Goal: Information Seeking & Learning: Find contact information

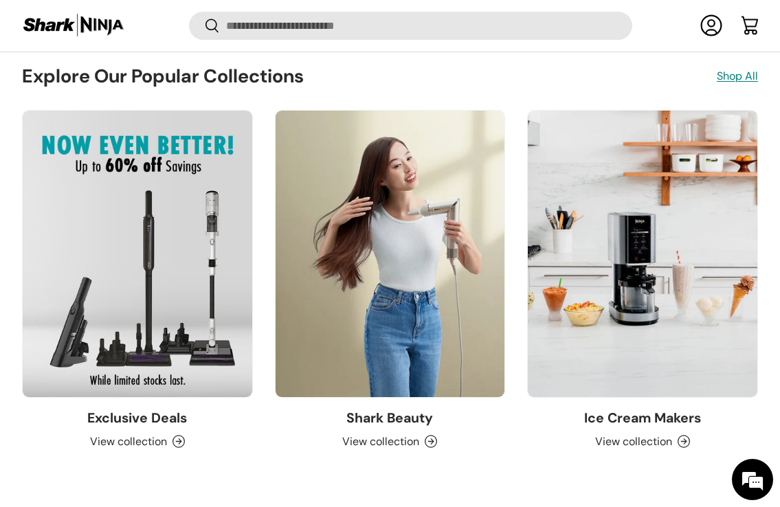
scroll to position [2181, 0]
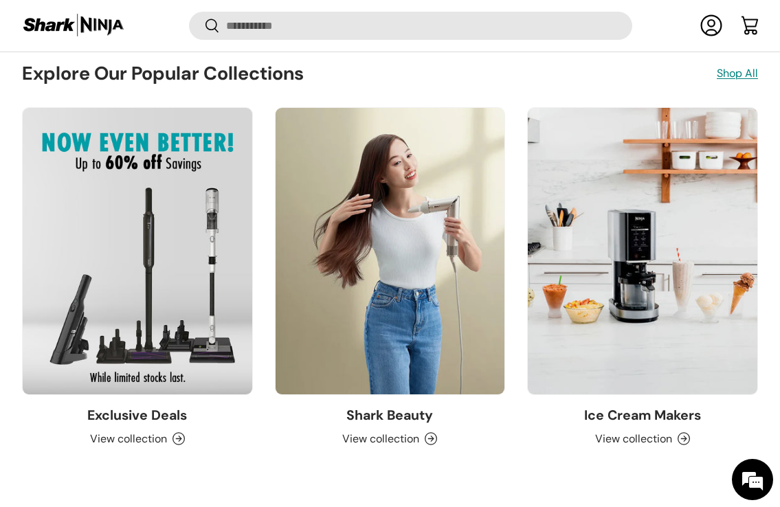
click at [168, 424] on link "Exclusive Deals" at bounding box center [137, 415] width 100 height 17
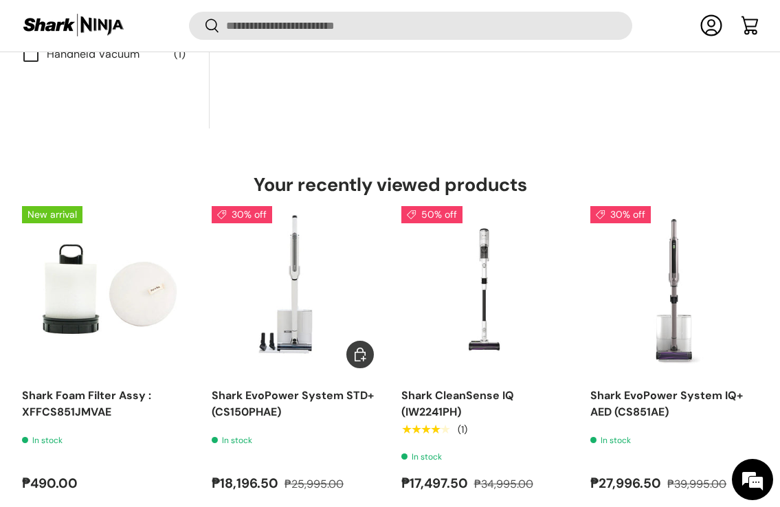
scroll to position [1140, 0]
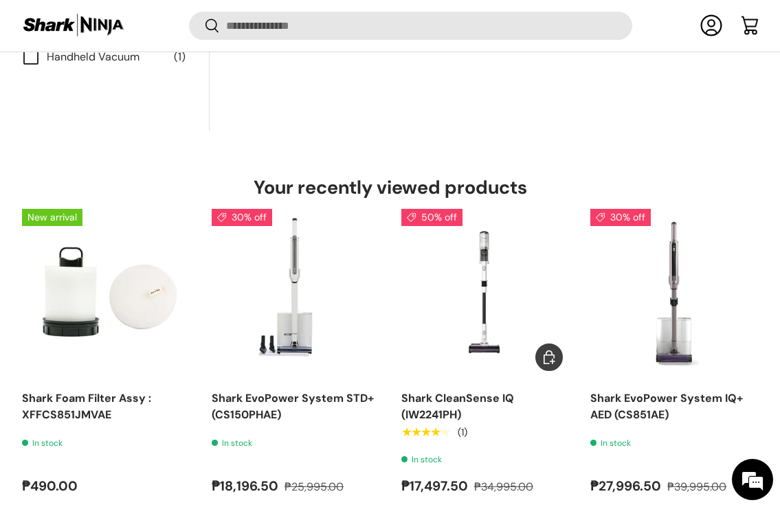
click at [475, 330] on link "Shark CleanSense IQ (IW2241PH)" at bounding box center [485, 293] width 168 height 168
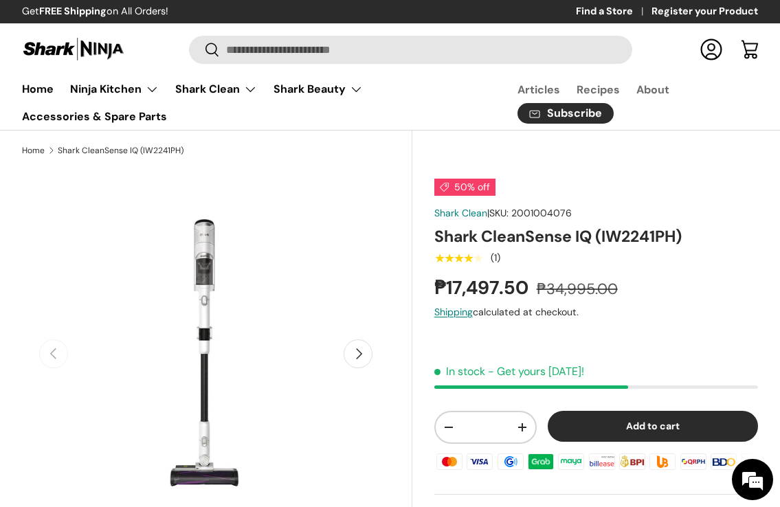
click at [362, 359] on button "Next" at bounding box center [358, 353] width 29 height 29
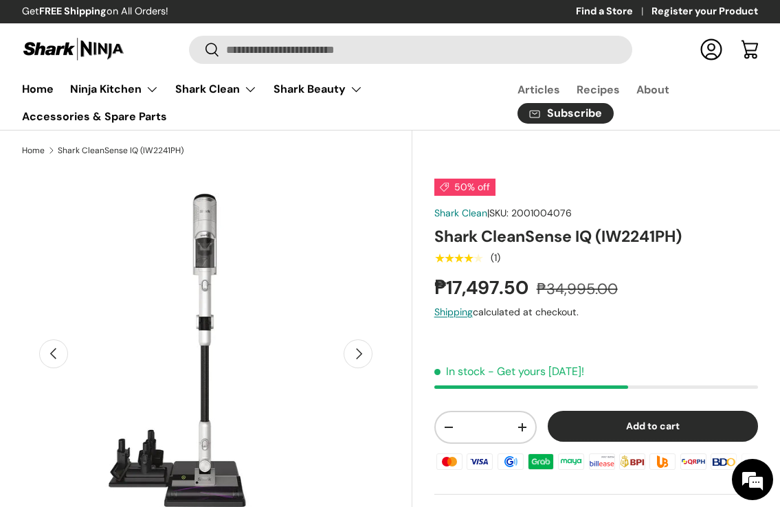
click at [362, 359] on button "Next" at bounding box center [358, 353] width 29 height 29
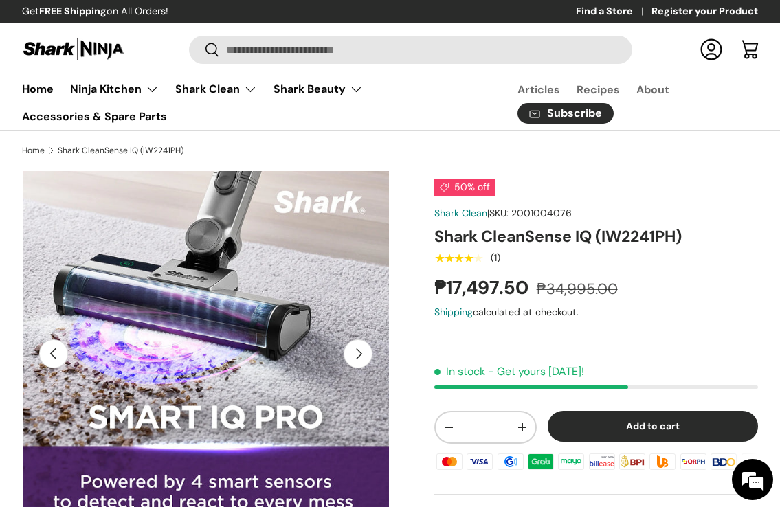
click at [359, 355] on button "Next" at bounding box center [358, 353] width 29 height 29
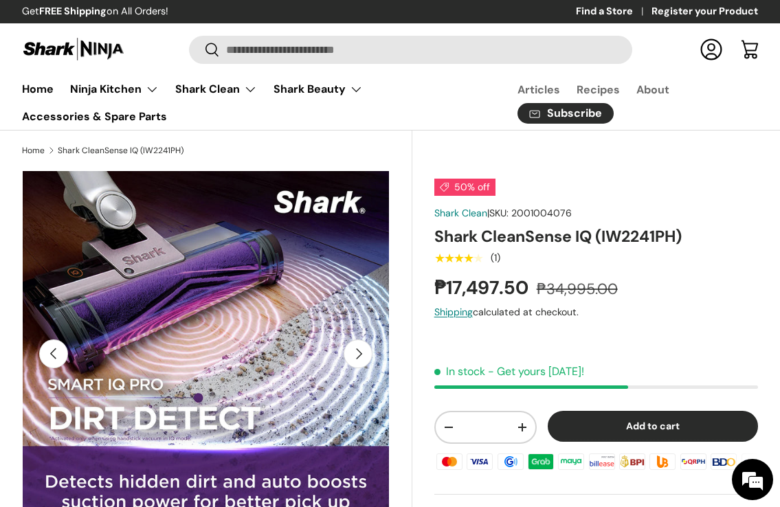
click at [359, 355] on button "Next" at bounding box center [358, 353] width 29 height 29
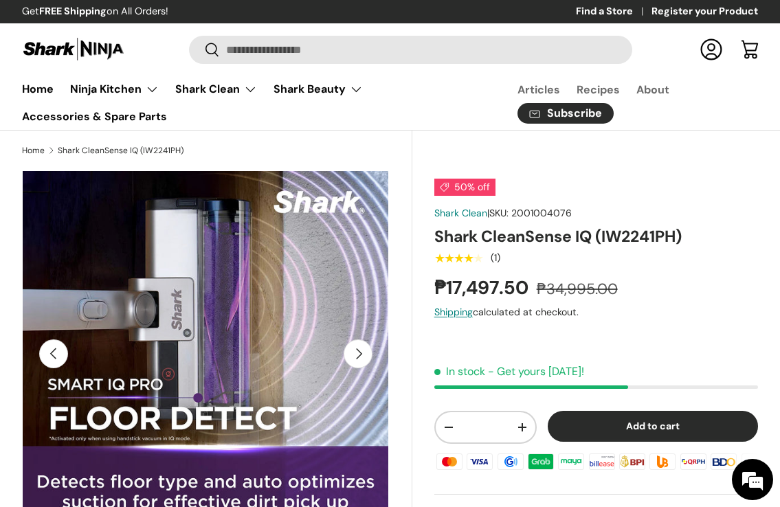
click at [359, 355] on button "Next" at bounding box center [358, 353] width 29 height 29
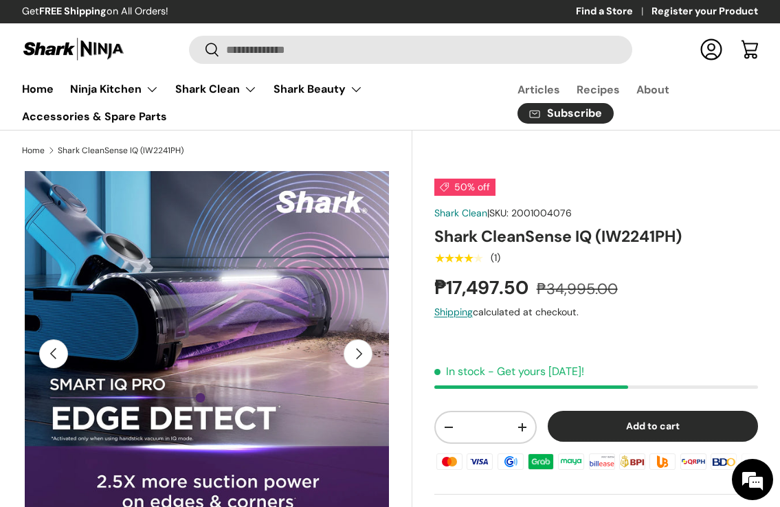
scroll to position [0, 193]
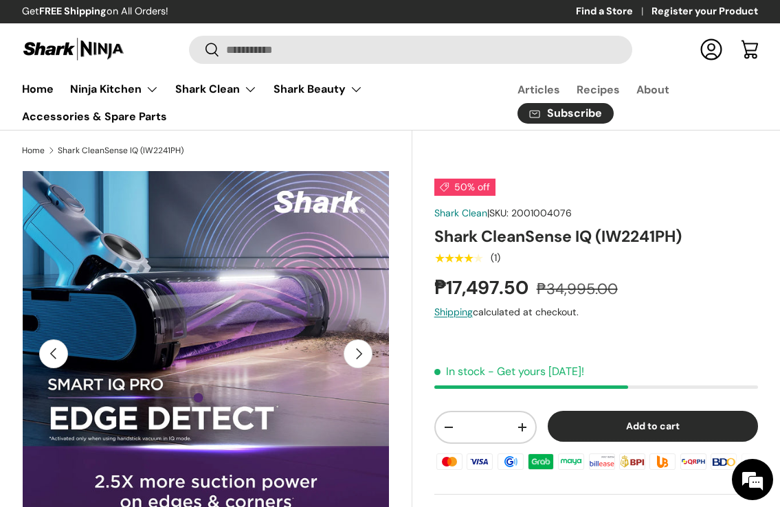
click at [359, 355] on button "Next" at bounding box center [358, 353] width 29 height 29
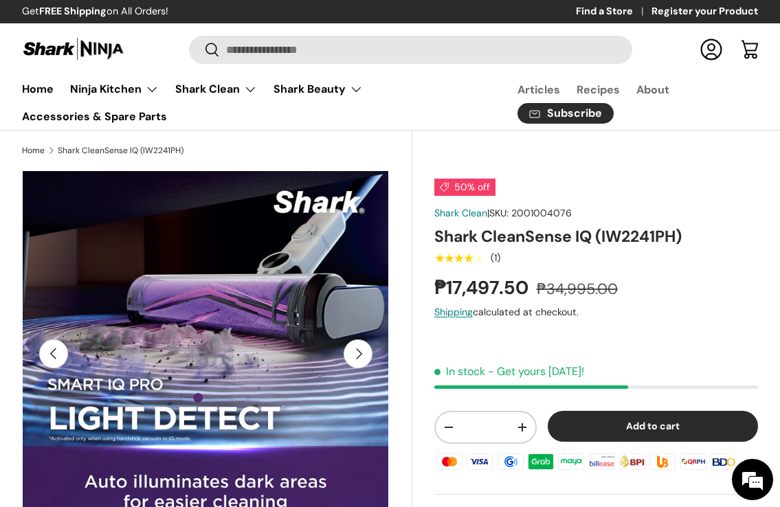
click at [359, 355] on button "Next" at bounding box center [358, 353] width 29 height 29
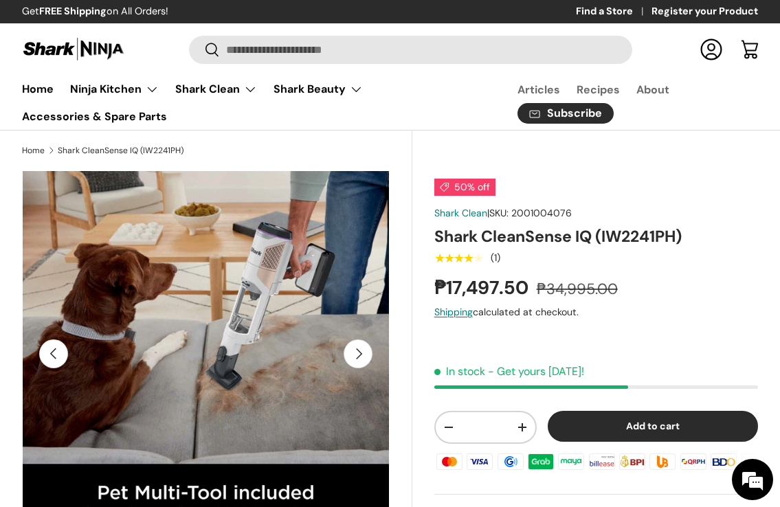
click at [359, 355] on button "Next" at bounding box center [358, 353] width 29 height 29
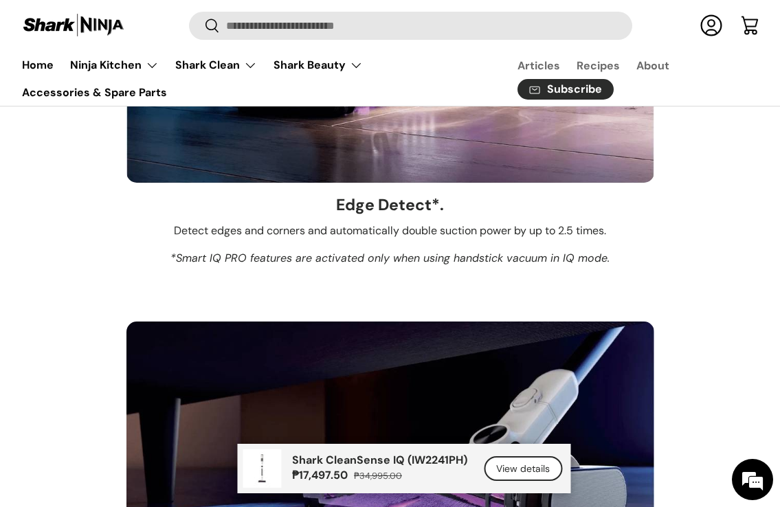
scroll to position [2830, 0]
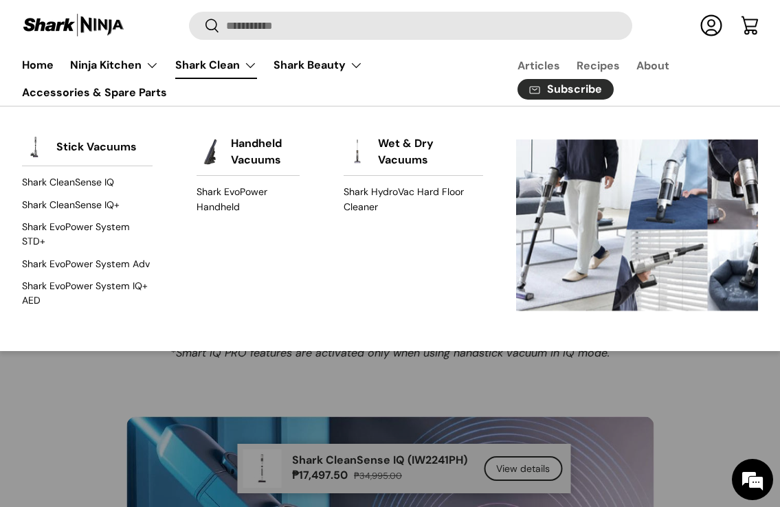
click at [252, 70] on link "Shark Clean" at bounding box center [216, 65] width 82 height 27
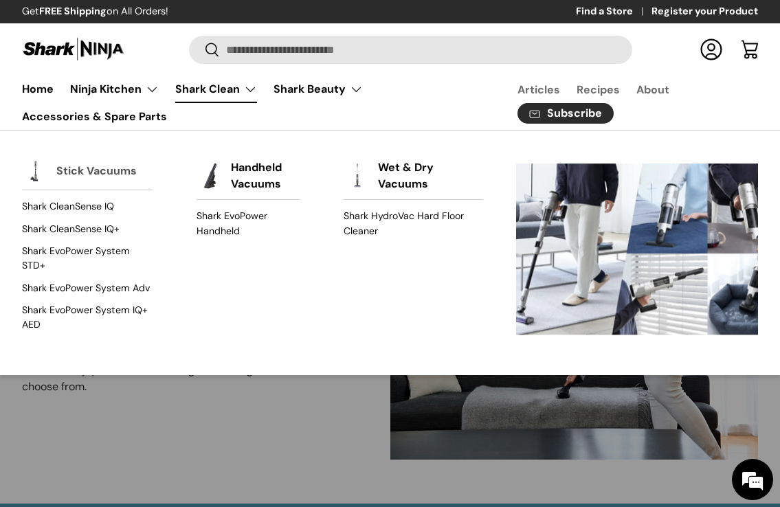
click at [105, 176] on link "Stick Vacuums" at bounding box center [96, 171] width 80 height 30
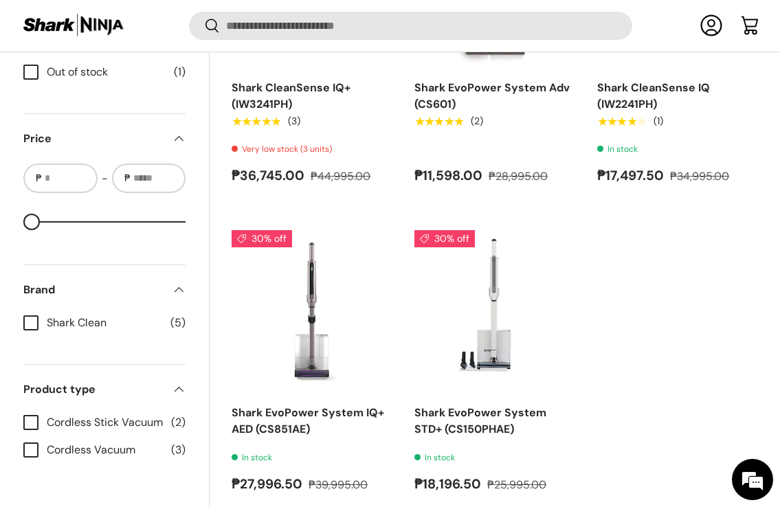
scroll to position [699, 0]
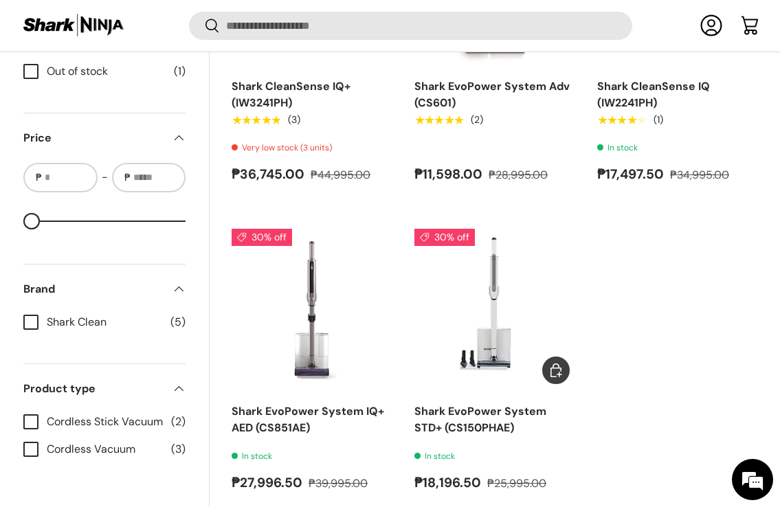
click at [0, 0] on img "Shark EvoPower System STD+ (CS150PHAE)" at bounding box center [0, 0] width 0 height 0
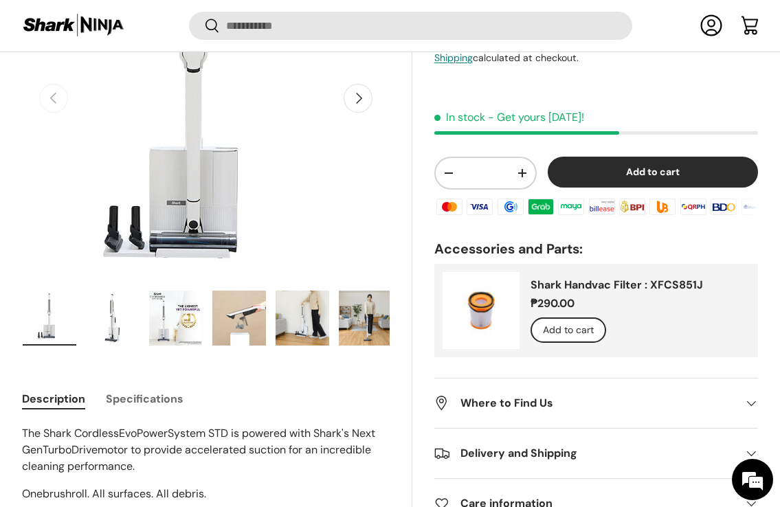
scroll to position [259, 0]
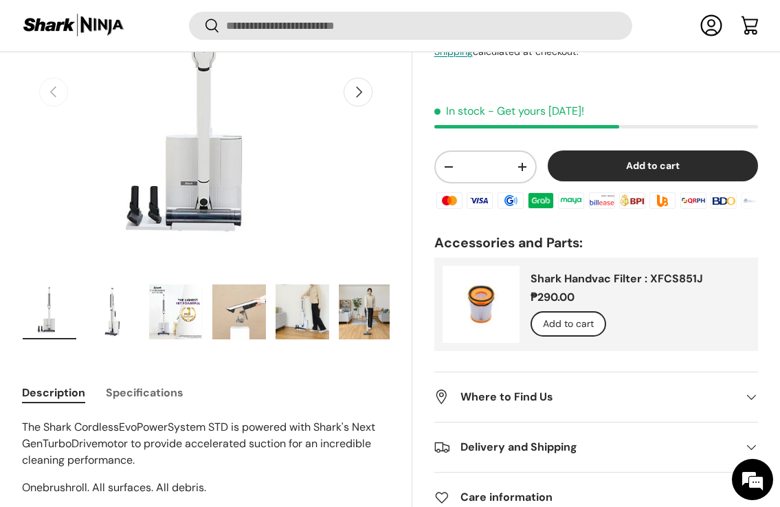
click at [240, 322] on img "Gallery Viewer" at bounding box center [239, 311] width 54 height 55
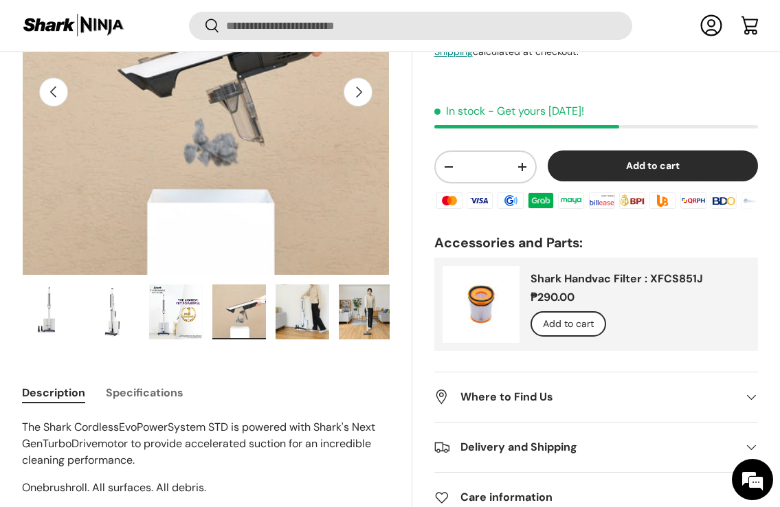
click at [279, 322] on img "Gallery Viewer" at bounding box center [302, 311] width 54 height 55
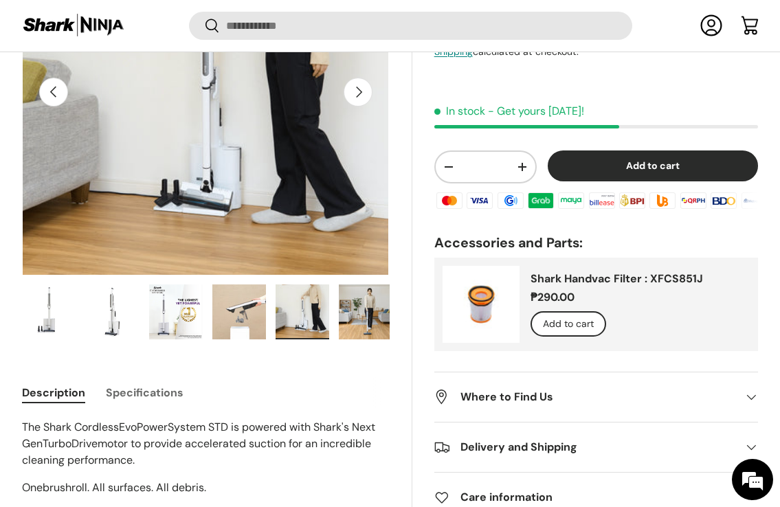
click at [295, 321] on img "Gallery Viewer" at bounding box center [302, 311] width 54 height 55
click at [366, 319] on img "Gallery Viewer" at bounding box center [366, 311] width 54 height 55
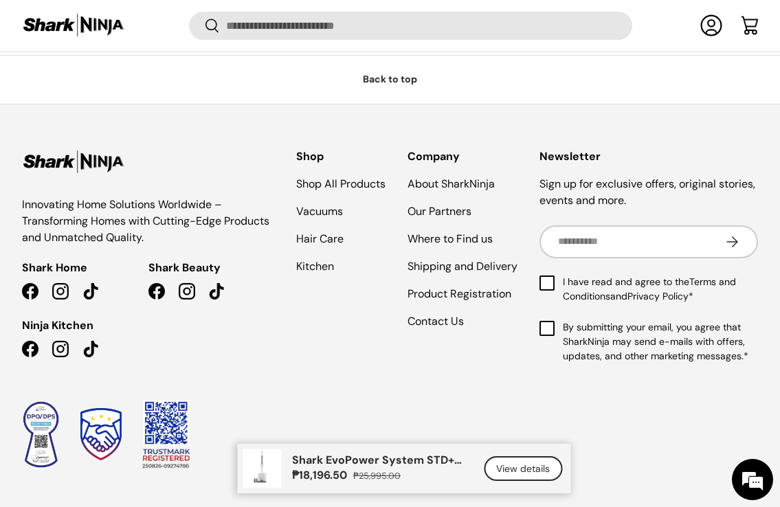
scroll to position [9220, 0]
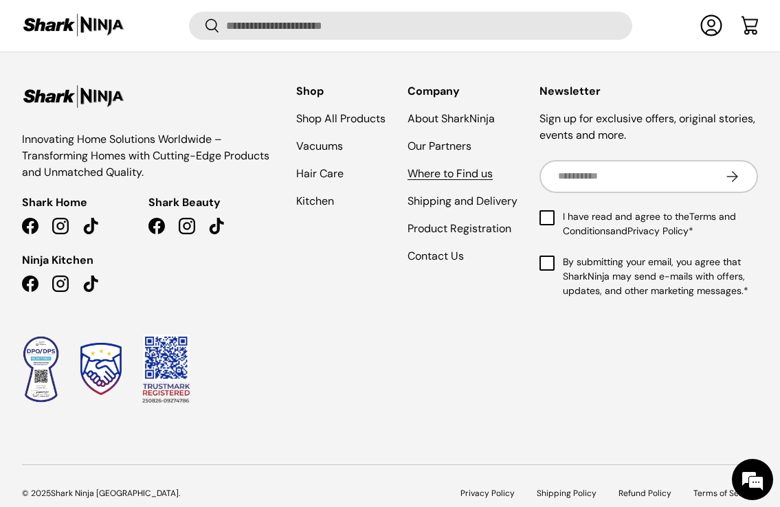
click at [460, 170] on link "Where to Find us" at bounding box center [449, 173] width 85 height 14
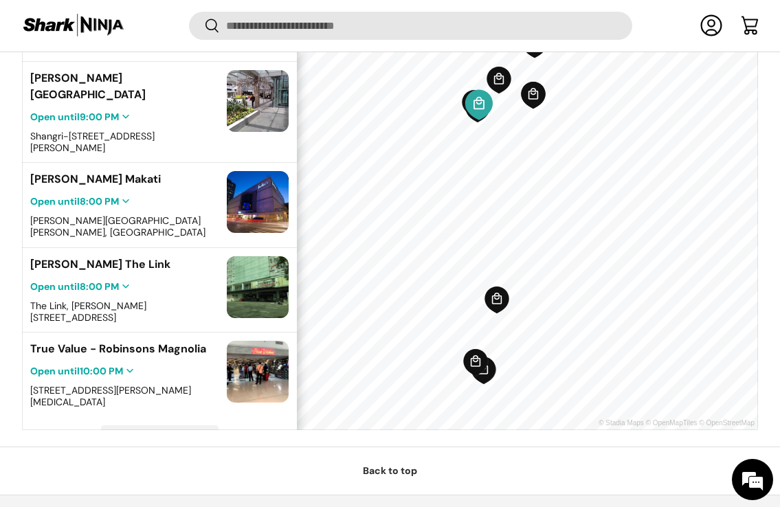
scroll to position [510, 0]
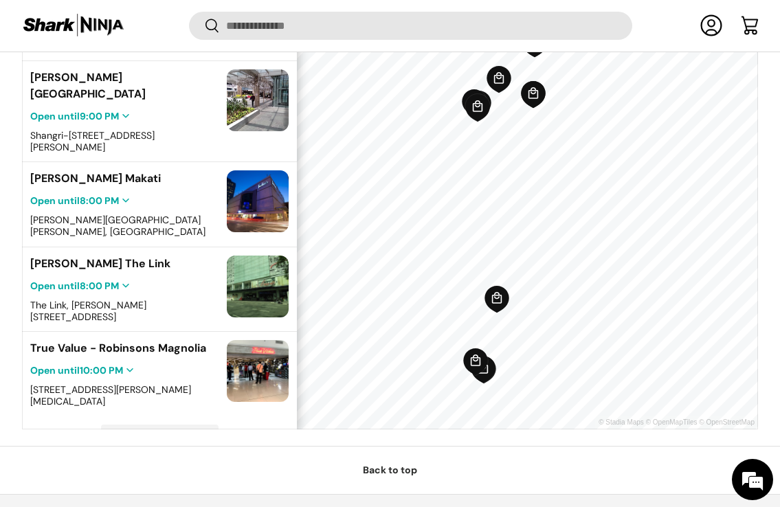
click at [166, 425] on span "Load More" at bounding box center [160, 436] width 116 height 23
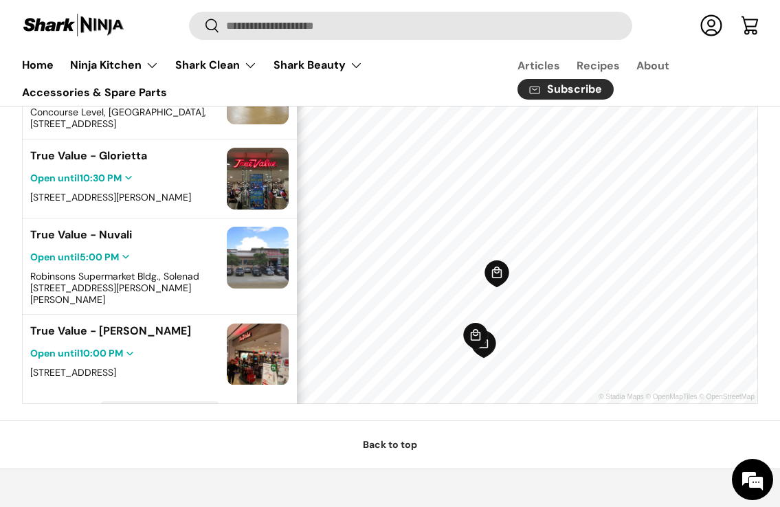
scroll to position [519, 0]
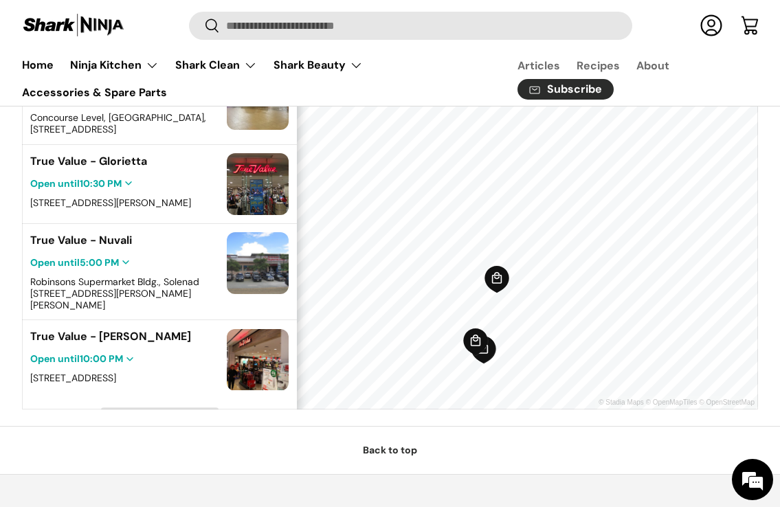
click at [160, 414] on span "Load More" at bounding box center [160, 420] width 46 height 12
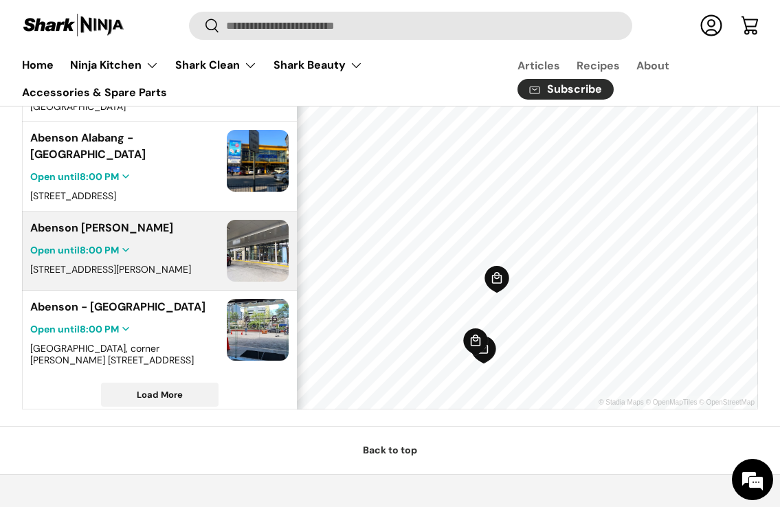
scroll to position [1233, 0]
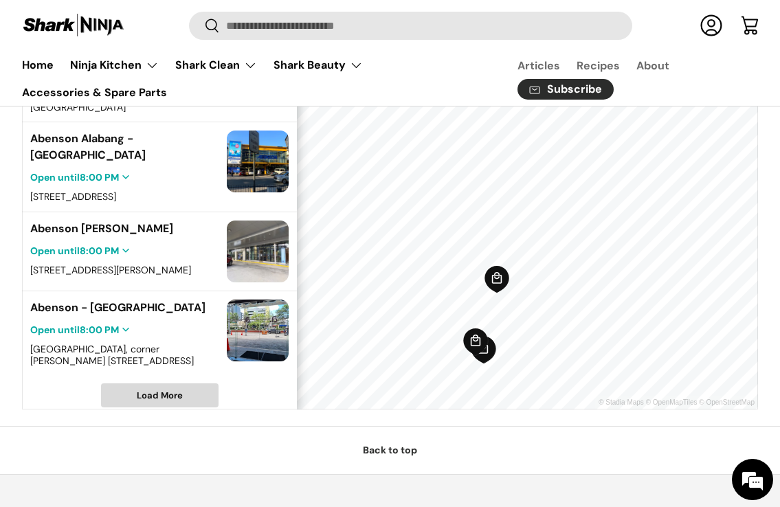
click at [157, 390] on span "Load More" at bounding box center [160, 396] width 46 height 12
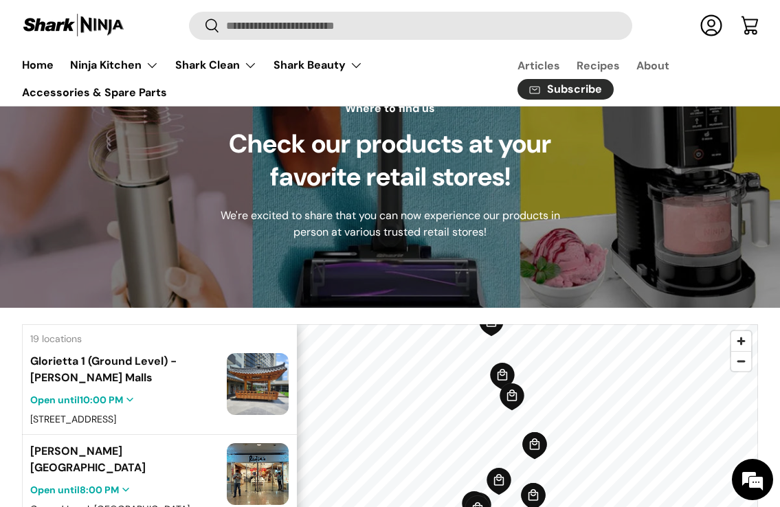
scroll to position [89, 0]
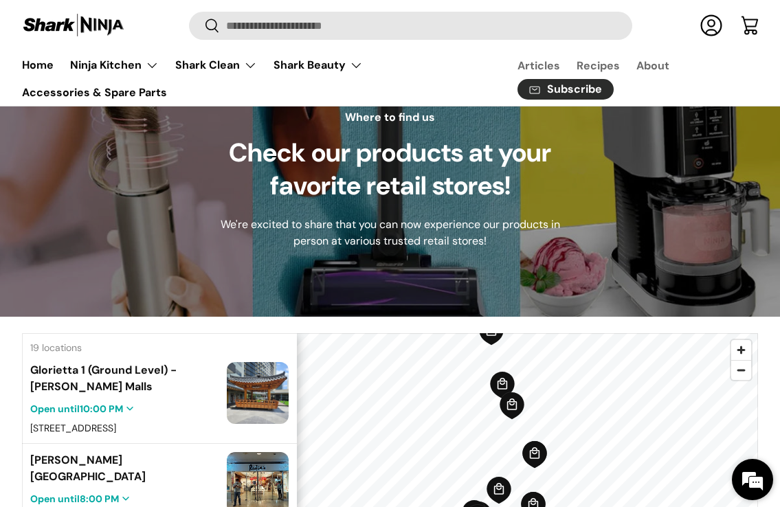
click at [747, 478] on em at bounding box center [752, 479] width 37 height 37
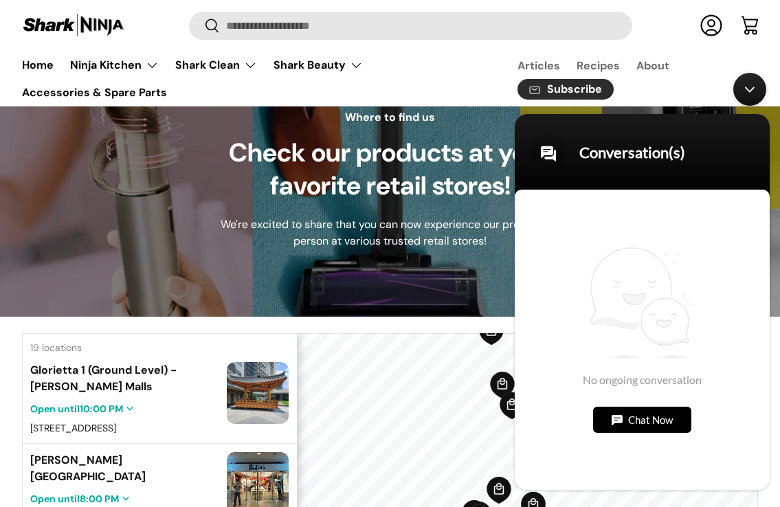
click at [672, 426] on div "Chat Now" at bounding box center [642, 419] width 98 height 26
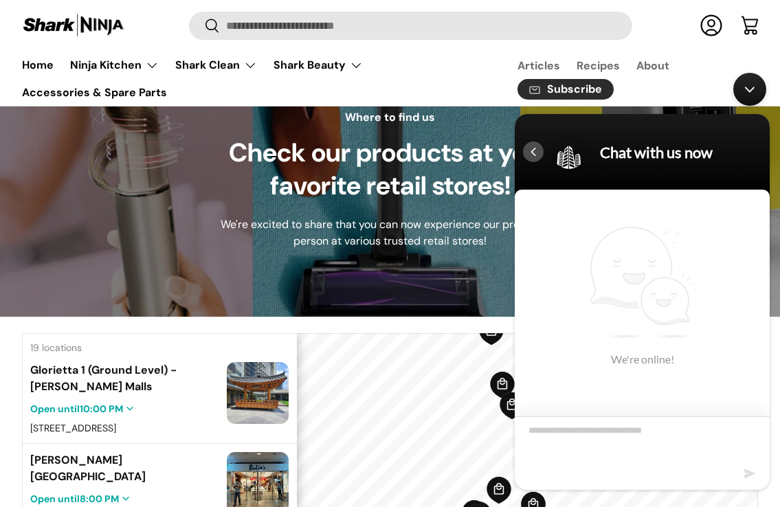
click at [533, 150] on div "Navigation go back" at bounding box center [533, 151] width 21 height 21
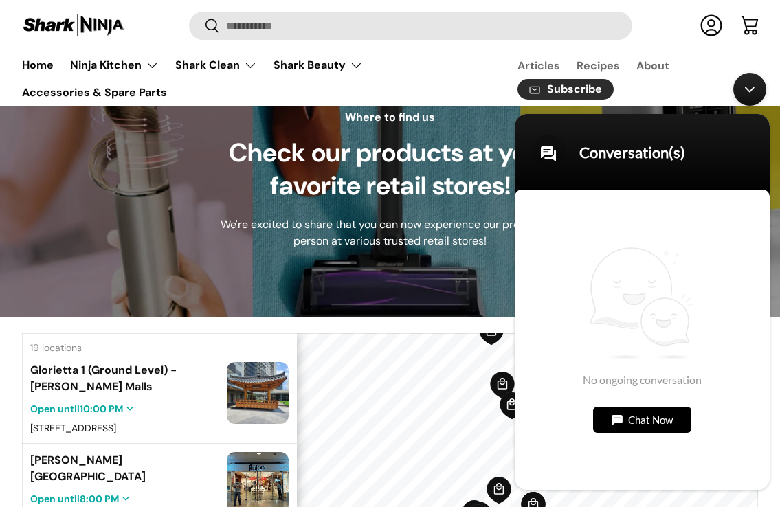
click at [682, 58] on ul "Articles Recipes About Subscribe" at bounding box center [621, 76] width 290 height 48
click at [748, 93] on div "Minimize live chat window" at bounding box center [749, 89] width 33 height 33
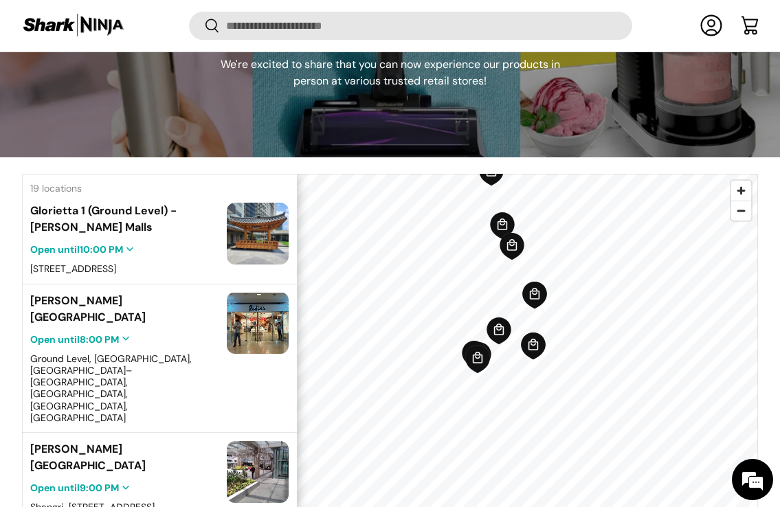
scroll to position [261, 0]
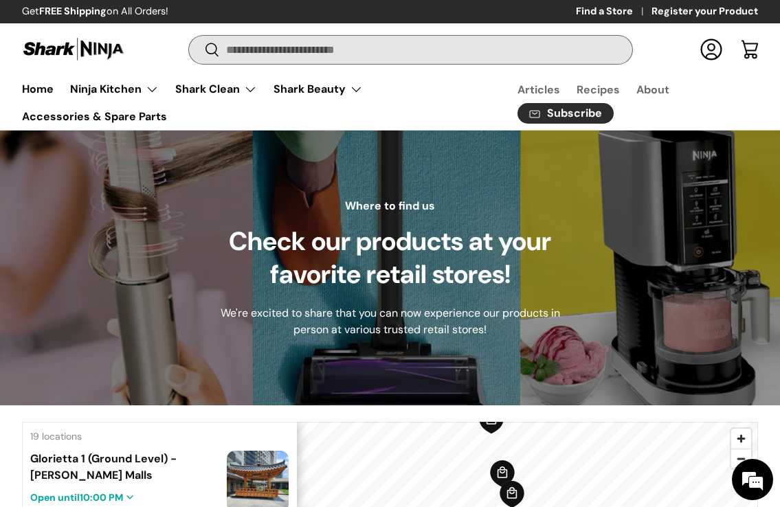
click at [251, 57] on input "Search" at bounding box center [410, 50] width 442 height 28
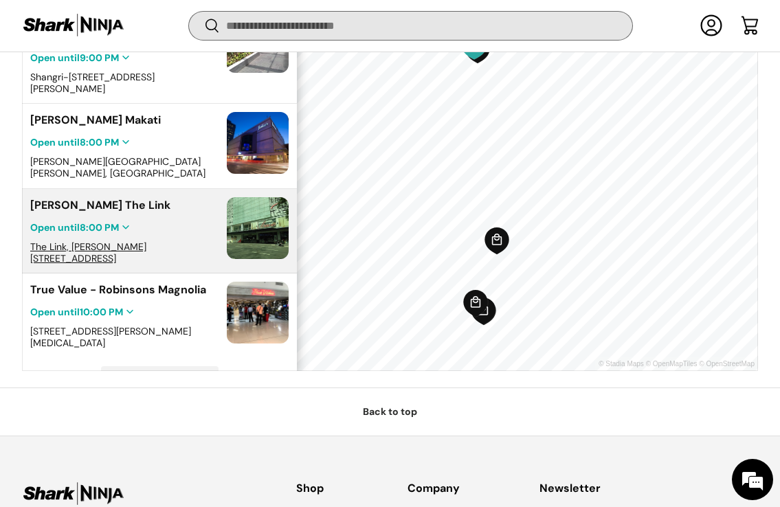
scroll to position [570, 0]
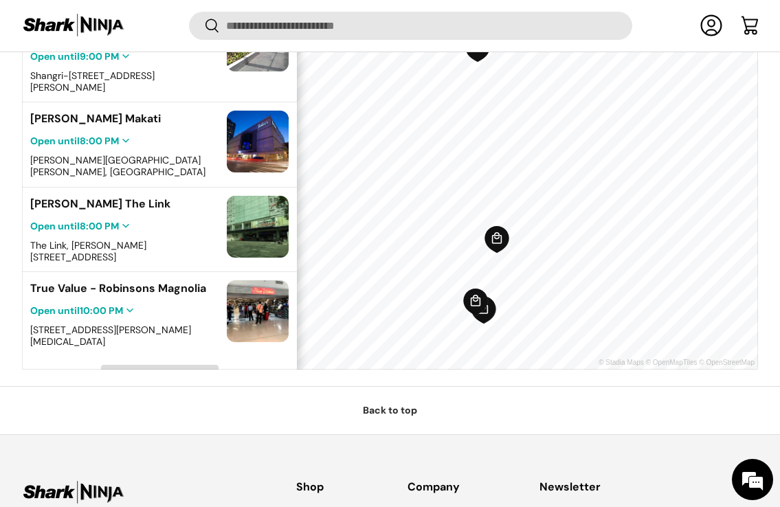
click at [127, 365] on span "Load More" at bounding box center [160, 376] width 116 height 23
